Goal: Task Accomplishment & Management: Use online tool/utility

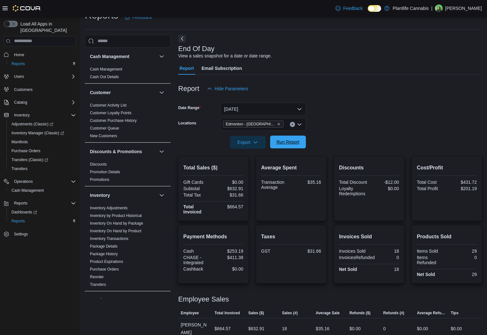
click at [299, 145] on span "Run Report" at bounding box center [288, 142] width 28 height 13
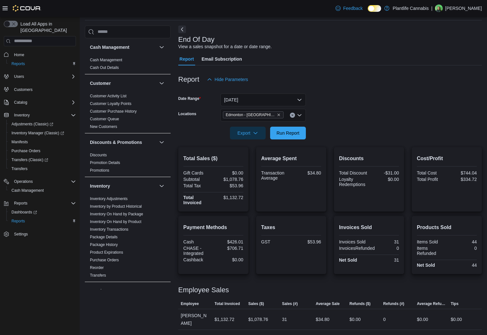
scroll to position [14, 0]
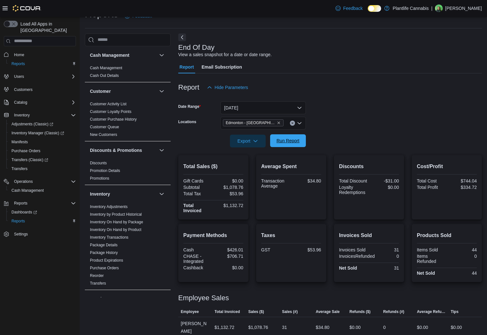
click at [287, 143] on span "Run Report" at bounding box center [287, 140] width 23 height 6
click at [286, 144] on span "Run Report" at bounding box center [288, 140] width 28 height 13
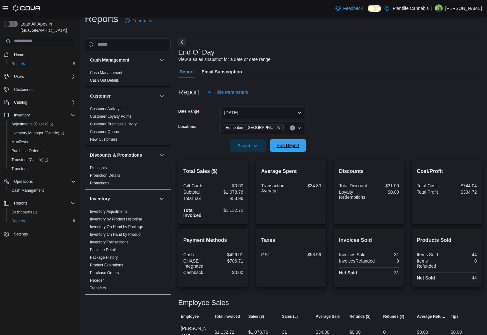
click at [286, 143] on span "Run Report" at bounding box center [287, 145] width 23 height 6
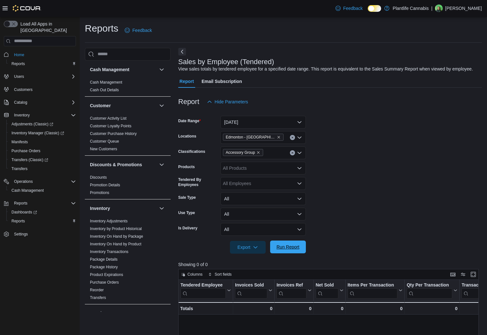
scroll to position [218, 0]
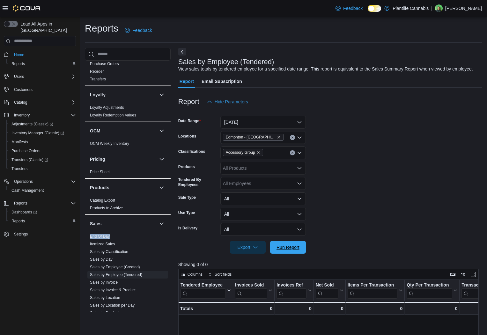
click at [284, 250] on span "Run Report" at bounding box center [287, 247] width 23 height 6
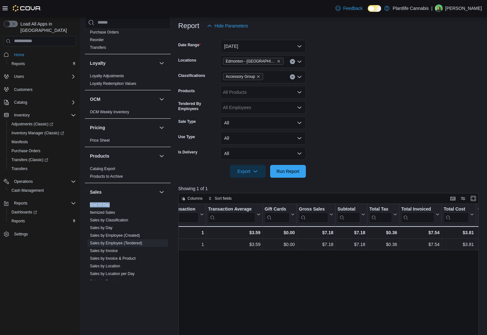
scroll to position [0, 256]
